Goal: Contribute content: Add original content to the website for others to see

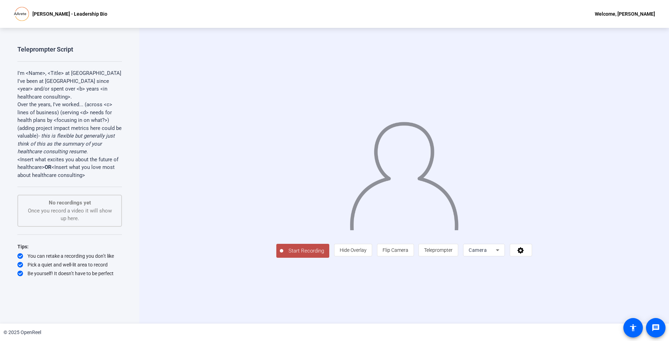
click at [496, 254] on div "Camera" at bounding box center [482, 250] width 27 height 8
click at [586, 288] on div at bounding box center [334, 170] width 669 height 341
click at [525, 254] on icon at bounding box center [521, 250] width 8 height 7
click at [562, 285] on div at bounding box center [334, 170] width 669 height 341
click at [499, 251] on icon at bounding box center [497, 250] width 3 height 2
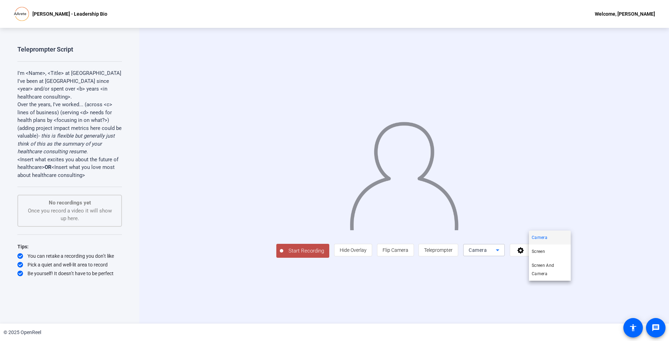
click at [227, 287] on div at bounding box center [334, 170] width 669 height 341
click at [283, 255] on span "Start Recording" at bounding box center [306, 251] width 46 height 8
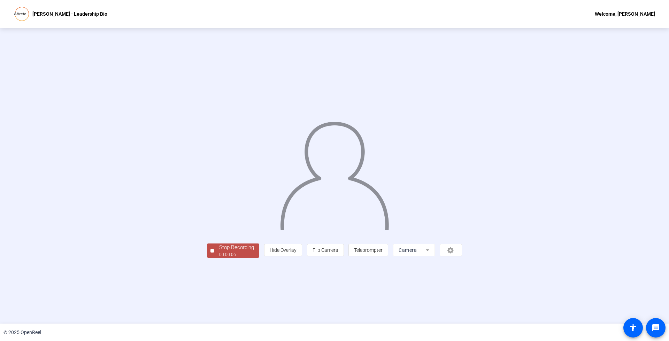
click at [219, 252] on div "Stop Recording" at bounding box center [236, 248] width 35 height 8
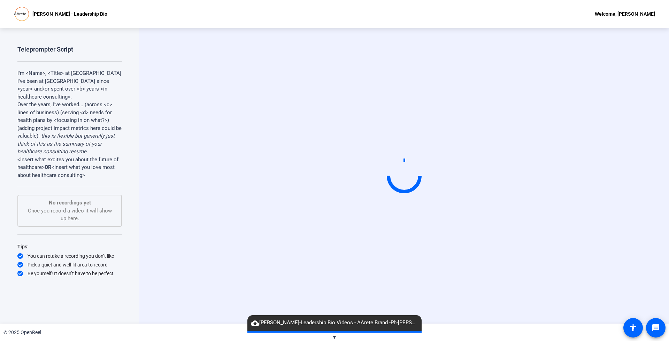
click at [335, 338] on span "▼" at bounding box center [334, 337] width 5 height 6
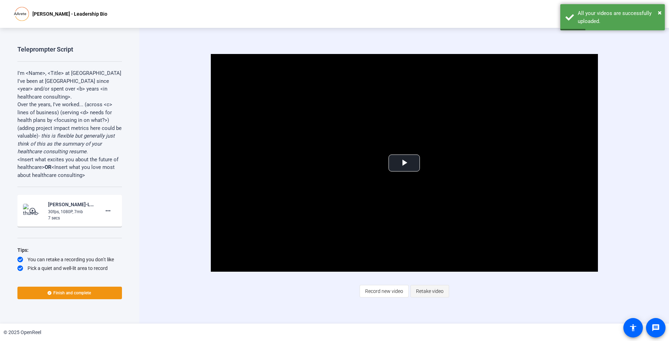
click at [423, 294] on span "Retake video" at bounding box center [430, 291] width 28 height 13
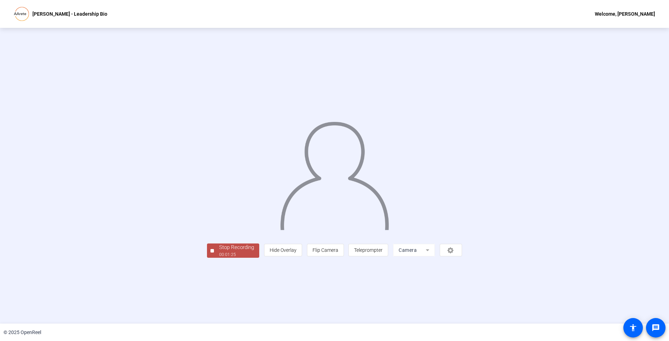
click at [219, 258] on div "00:01:25" at bounding box center [236, 255] width 35 height 6
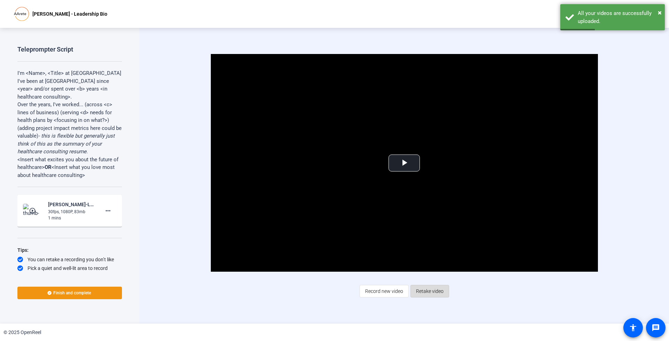
click at [425, 293] on span "Retake video" at bounding box center [430, 291] width 28 height 13
